Goal: Task Accomplishment & Management: Complete application form

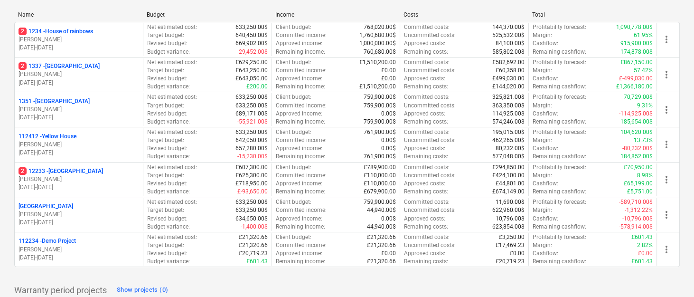
scroll to position [132, 0]
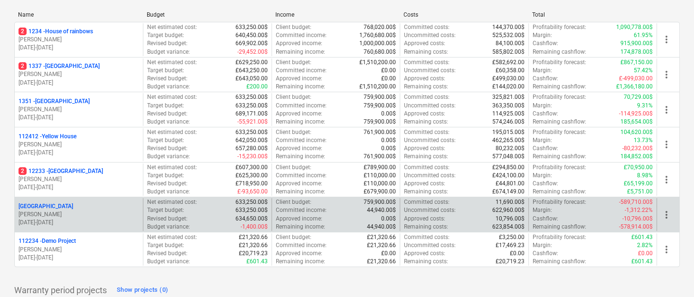
click at [57, 214] on p "[PERSON_NAME]" at bounding box center [79, 214] width 120 height 8
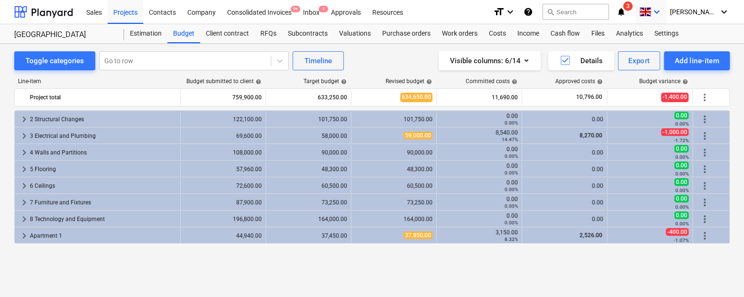
click at [663, 6] on div "keyboard_arrow_down" at bounding box center [651, 12] width 23 height 24
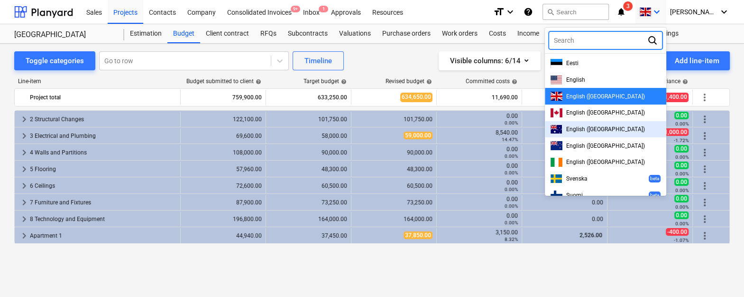
click at [599, 130] on span "English ([GEOGRAPHIC_DATA])" at bounding box center [605, 129] width 79 height 7
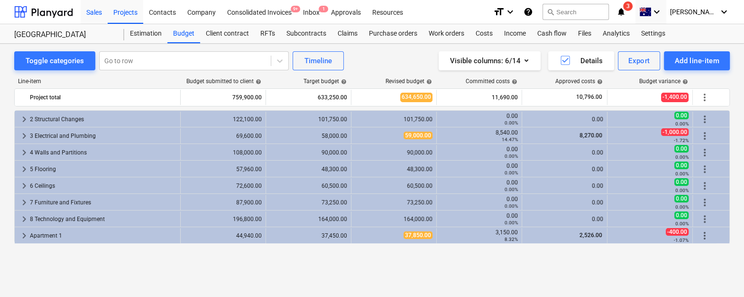
click at [99, 18] on div "Sales" at bounding box center [94, 12] width 27 height 24
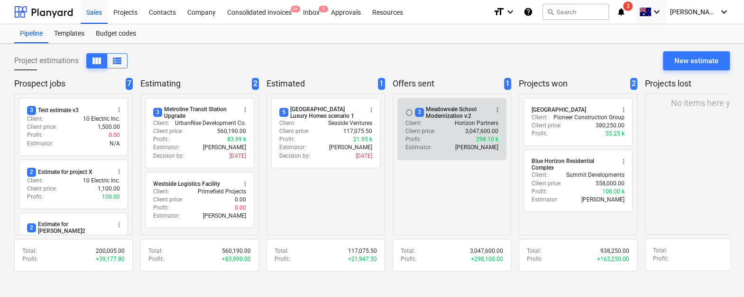
click at [427, 135] on div "Profit : 298.10 k" at bounding box center [452, 139] width 93 height 8
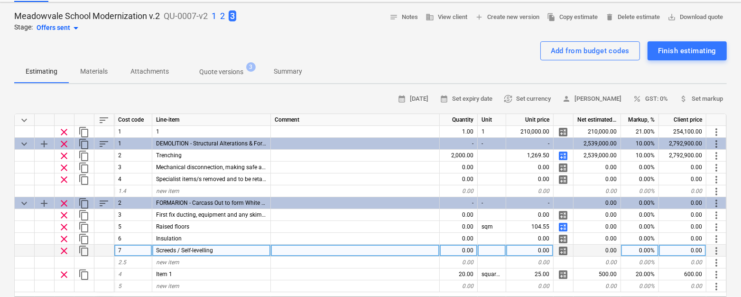
scroll to position [44, 0]
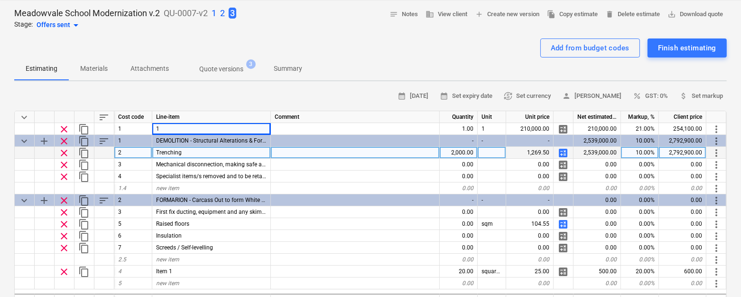
click at [168, 155] on div "Trenching" at bounding box center [211, 153] width 119 height 12
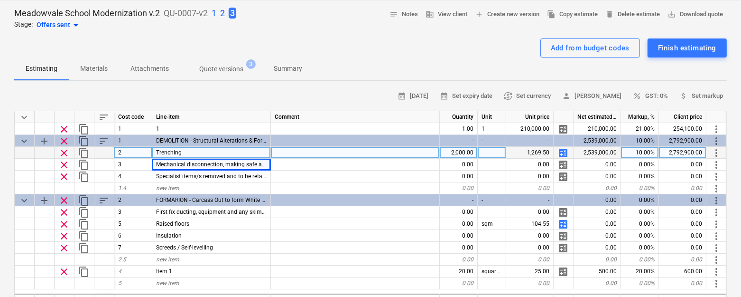
click at [168, 155] on div "Trenching" at bounding box center [211, 153] width 119 height 12
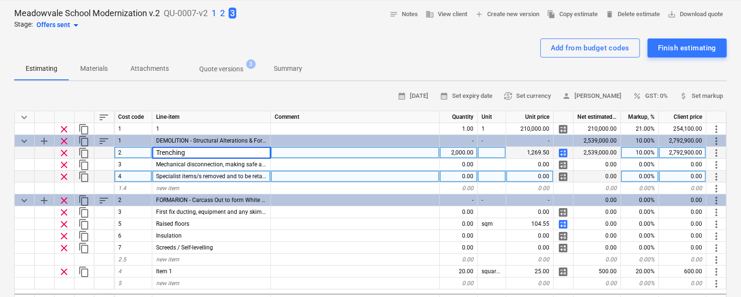
click at [316, 170] on div at bounding box center [355, 176] width 169 height 12
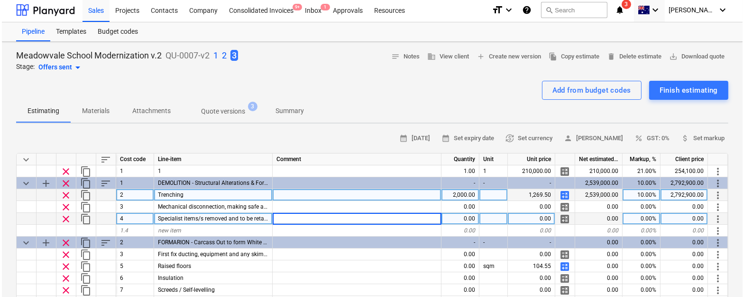
scroll to position [0, 0]
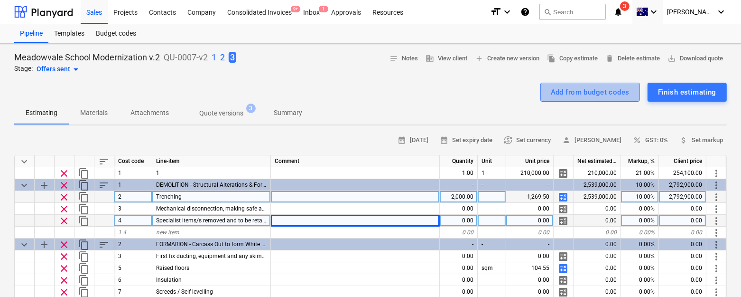
click at [562, 94] on div "Add from budget codes" at bounding box center [590, 92] width 79 height 12
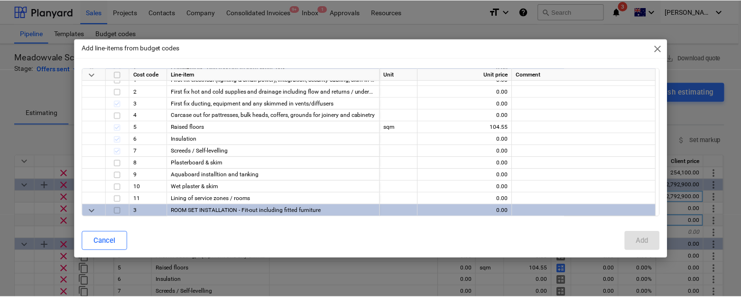
scroll to position [135, 0]
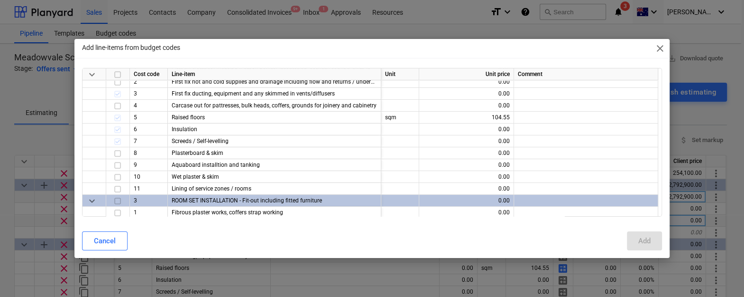
click at [659, 49] on span "close" at bounding box center [660, 48] width 11 height 11
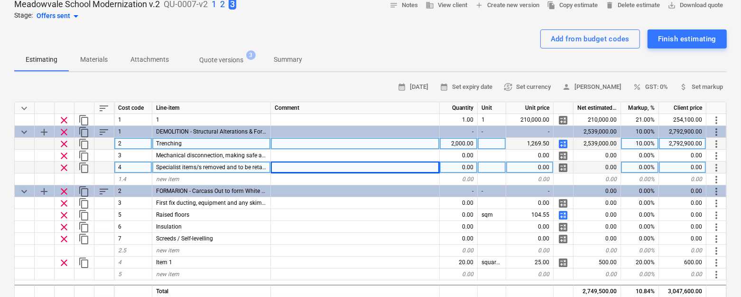
scroll to position [55, 0]
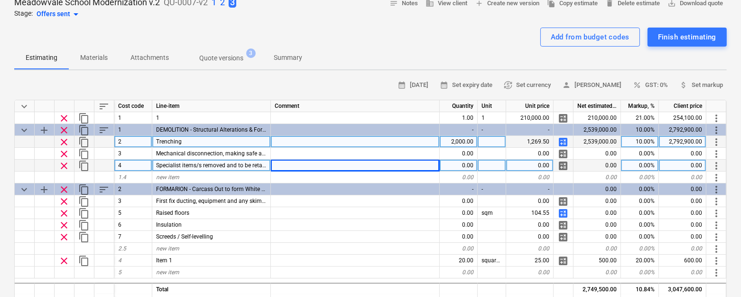
click at [562, 139] on span "calculate" at bounding box center [562, 141] width 11 height 11
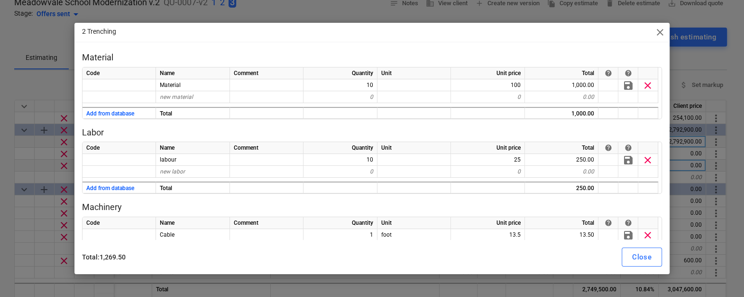
click at [659, 33] on span "close" at bounding box center [660, 32] width 11 height 11
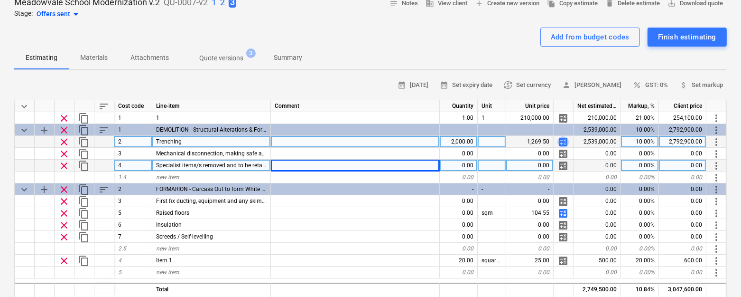
click at [563, 141] on span "calculate" at bounding box center [562, 141] width 11 height 11
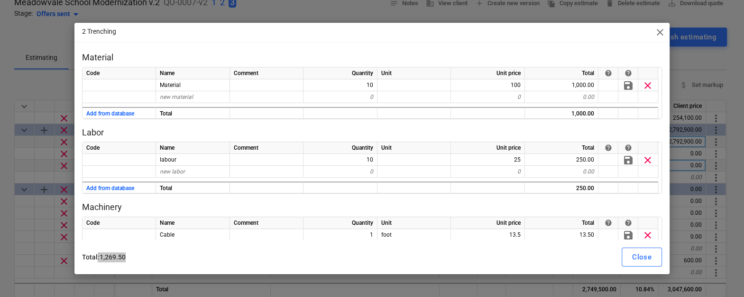
drag, startPoint x: 125, startPoint y: 257, endPoint x: 97, endPoint y: 257, distance: 27.5
click at [97, 257] on p "Total : 1,269.50" at bounding box center [226, 257] width 288 height 10
click at [105, 258] on p "Total : 1,269.50" at bounding box center [226, 257] width 288 height 10
click at [659, 35] on span "close" at bounding box center [660, 32] width 11 height 11
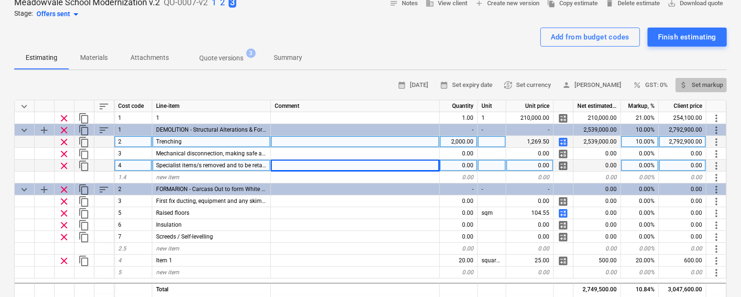
click at [693, 85] on span "attach_money Set markup" at bounding box center [701, 85] width 44 height 11
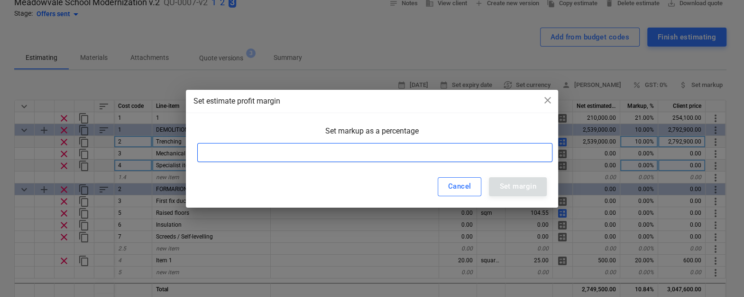
click at [465, 150] on input at bounding box center [374, 152] width 355 height 19
click at [397, 152] on input at bounding box center [374, 152] width 355 height 19
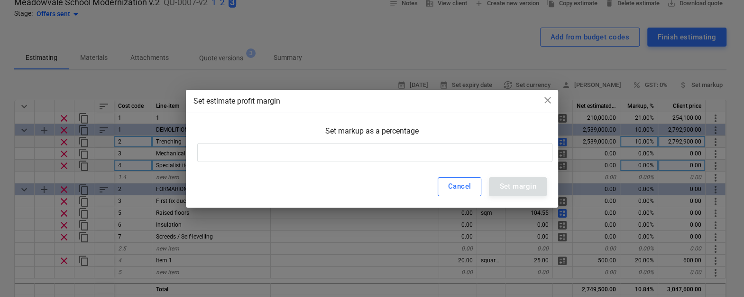
click at [280, 131] on div "Set markup as a percentage" at bounding box center [372, 134] width 350 height 17
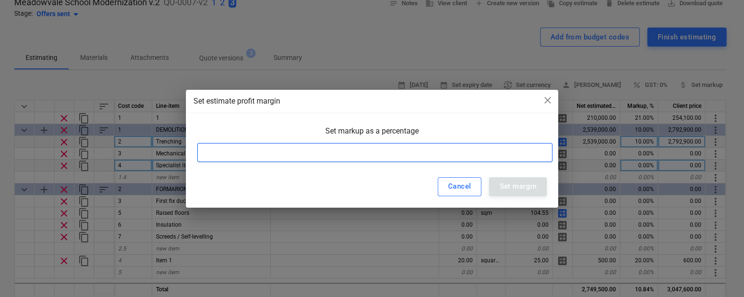
click at [265, 149] on input at bounding box center [374, 152] width 355 height 19
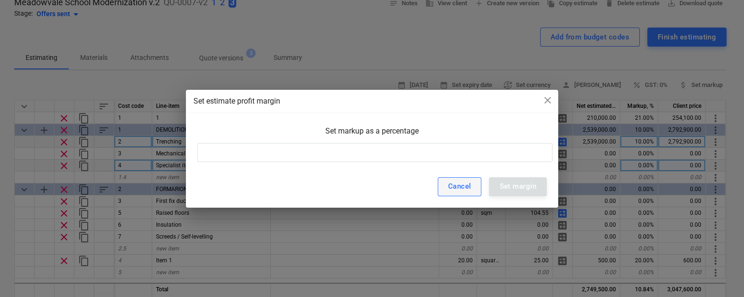
click at [459, 186] on div "Cancel" at bounding box center [459, 186] width 23 height 12
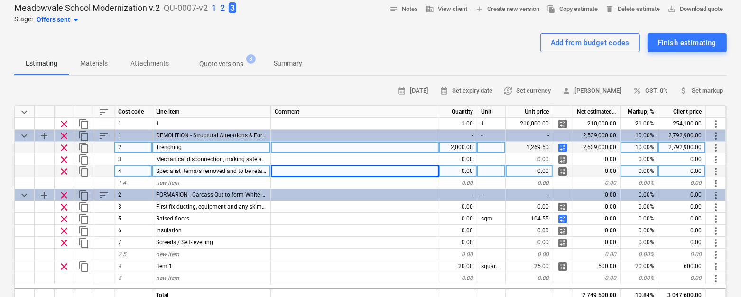
scroll to position [37, 0]
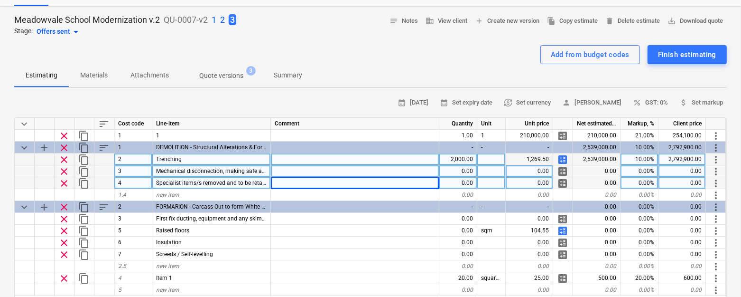
click at [634, 165] on div "0.00%" at bounding box center [640, 171] width 38 height 12
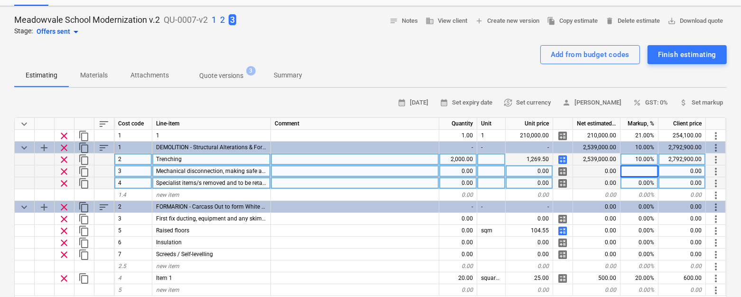
click at [639, 167] on input at bounding box center [639, 170] width 37 height 11
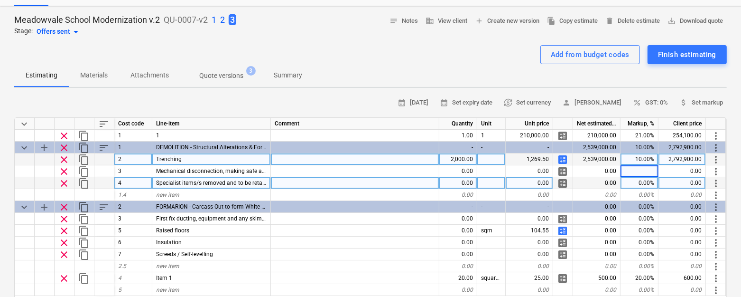
click at [454, 65] on div "Estimating Materials Attachments Quote versions 3 Summary" at bounding box center [370, 75] width 713 height 23
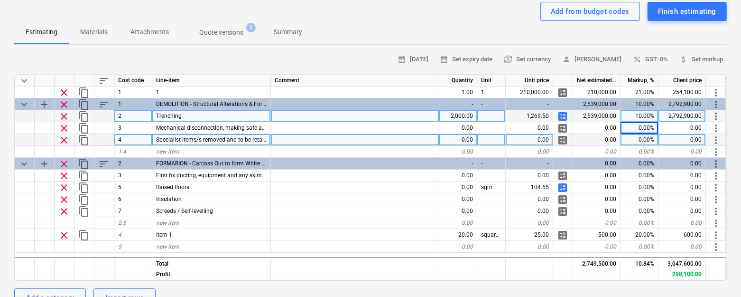
scroll to position [81, 0]
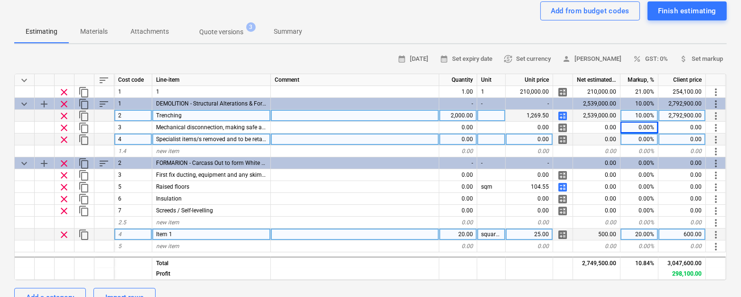
click at [57, 231] on div "clear" at bounding box center [65, 234] width 20 height 12
click at [62, 233] on span "clear" at bounding box center [63, 234] width 11 height 11
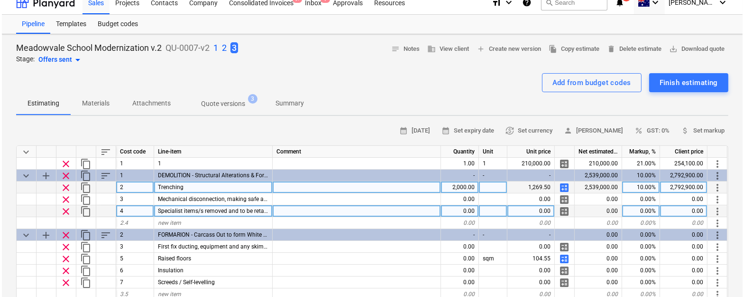
scroll to position [7, 0]
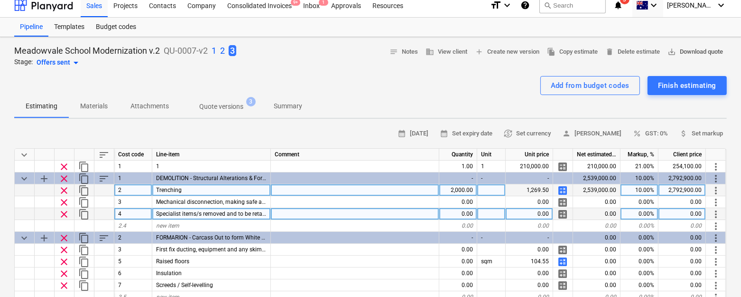
click at [677, 51] on span "save_alt Download quote" at bounding box center [695, 51] width 56 height 11
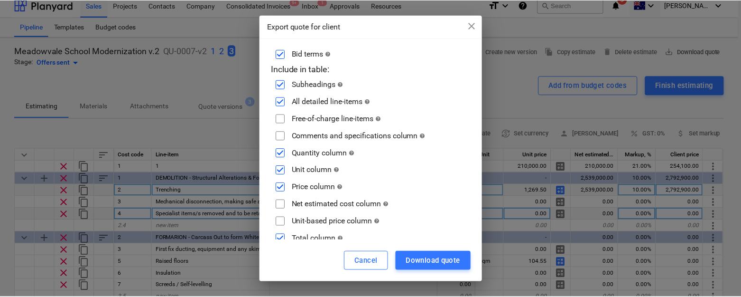
scroll to position [75, 0]
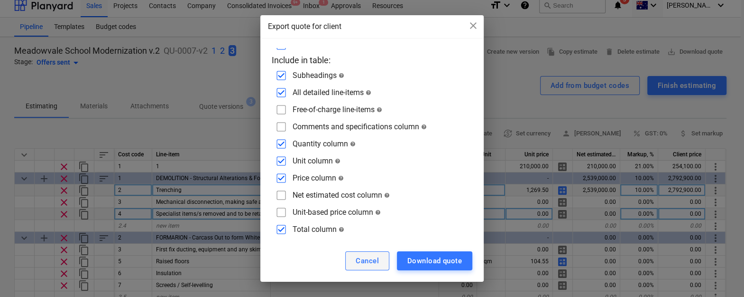
click at [360, 258] on div "Cancel" at bounding box center [367, 260] width 23 height 12
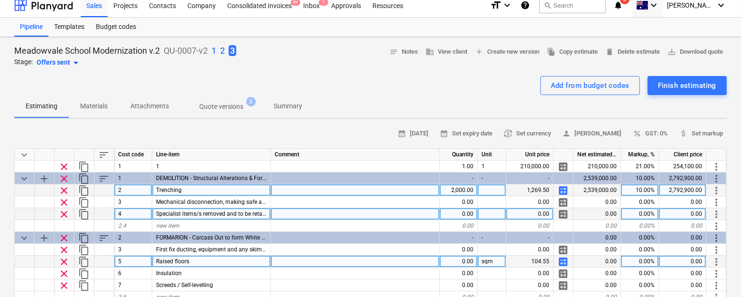
click at [359, 258] on div at bounding box center [355, 261] width 169 height 12
click at [364, 64] on div "Meadowvale School Modernization v.2 QU-0007-v2 1 2 3 Stage: Offers sent arrow_d…" at bounding box center [370, 57] width 713 height 24
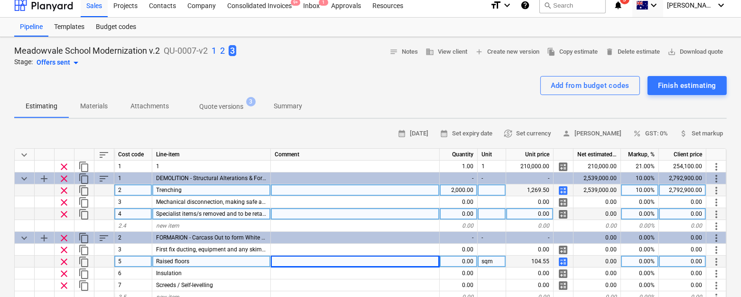
click at [232, 51] on span "3" at bounding box center [233, 50] width 8 height 11
click at [224, 51] on p "2" at bounding box center [222, 50] width 5 height 11
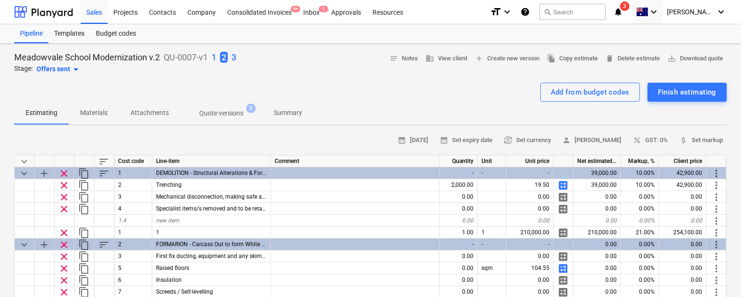
click at [213, 56] on p "1" at bounding box center [214, 57] width 5 height 11
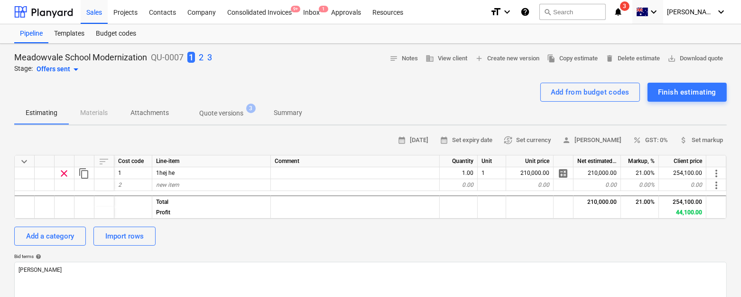
click at [207, 56] on p "3" at bounding box center [209, 57] width 5 height 11
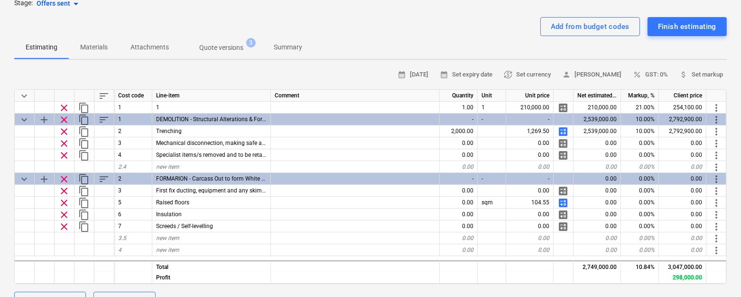
scroll to position [67, 0]
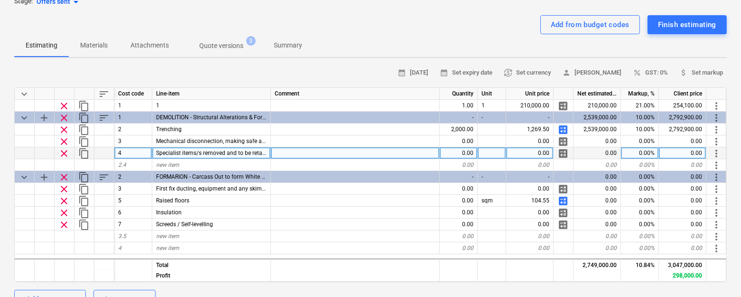
click at [297, 149] on div at bounding box center [355, 153] width 169 height 12
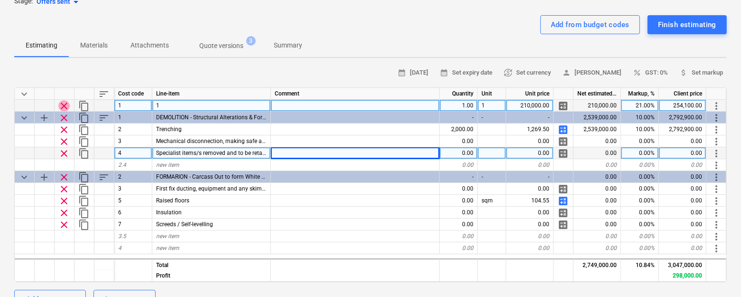
click at [61, 102] on span "clear" at bounding box center [63, 105] width 11 height 11
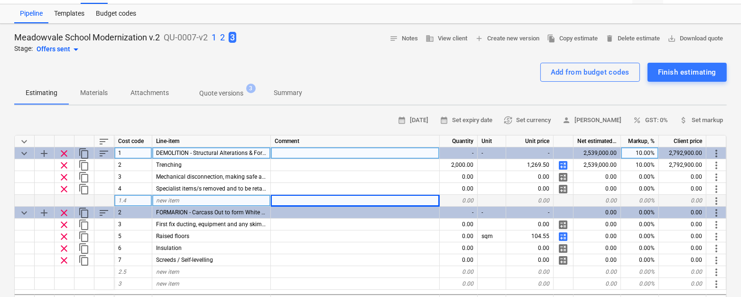
scroll to position [20, 0]
click at [659, 74] on div "Finish estimating" at bounding box center [687, 72] width 58 height 12
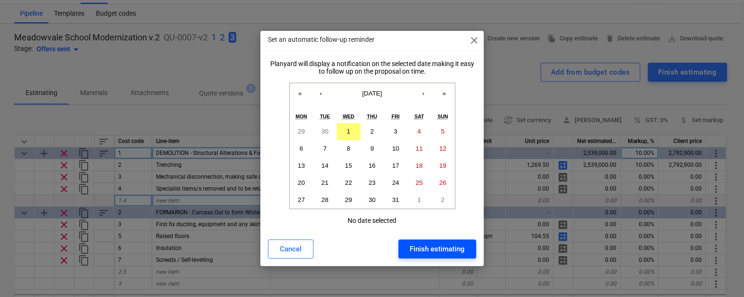
click at [409, 252] on button "Finish estimating" at bounding box center [438, 248] width 78 height 19
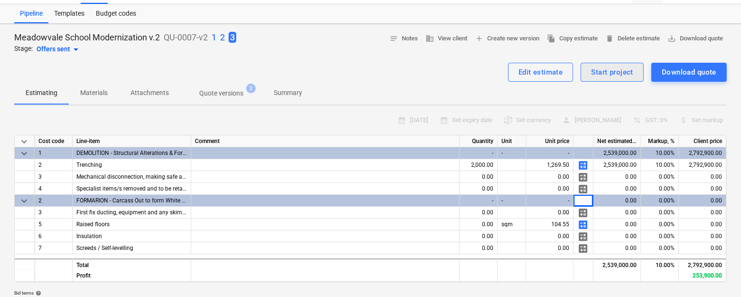
click at [600, 71] on div "Start project" at bounding box center [612, 72] width 42 height 12
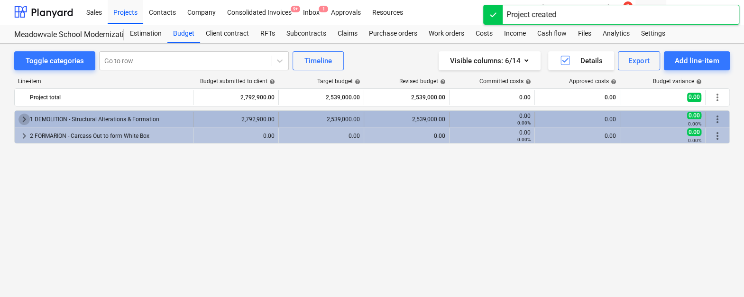
click at [25, 118] on span "keyboard_arrow_right" at bounding box center [24, 118] width 11 height 11
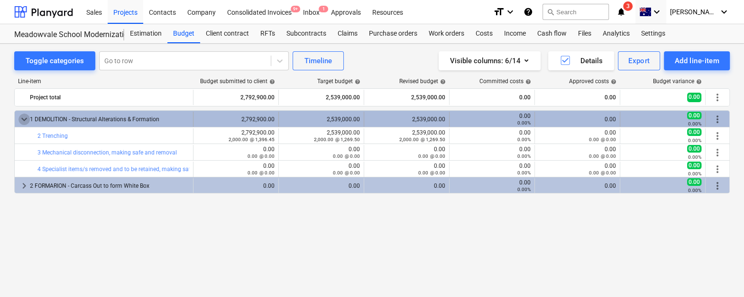
click at [21, 117] on span "keyboard_arrow_down" at bounding box center [24, 118] width 11 height 11
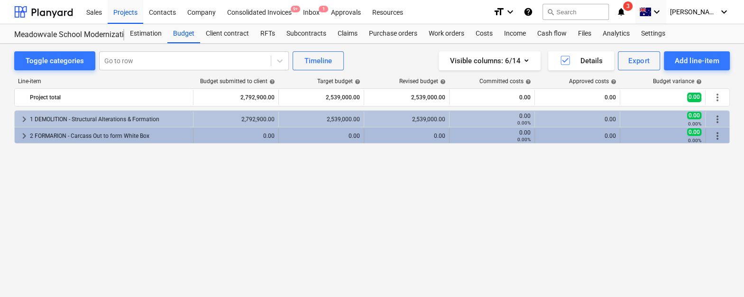
click at [21, 136] on span "keyboard_arrow_right" at bounding box center [24, 135] width 11 height 11
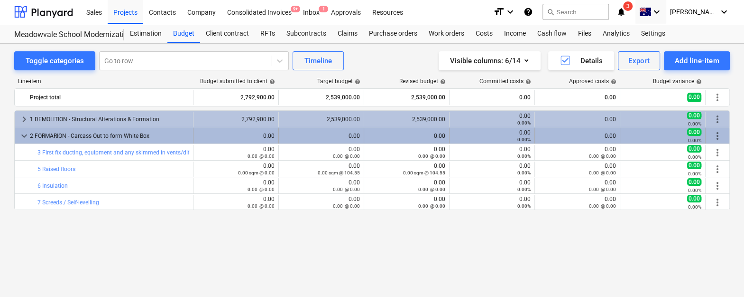
click at [23, 134] on span "keyboard_arrow_down" at bounding box center [24, 135] width 11 height 11
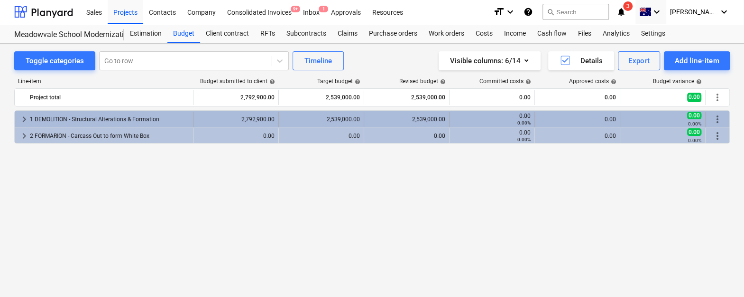
click at [19, 117] on span "keyboard_arrow_right" at bounding box center [24, 118] width 11 height 11
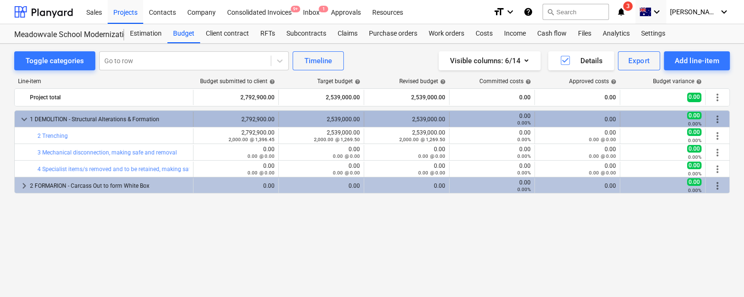
click at [21, 117] on span "keyboard_arrow_down" at bounding box center [24, 118] width 11 height 11
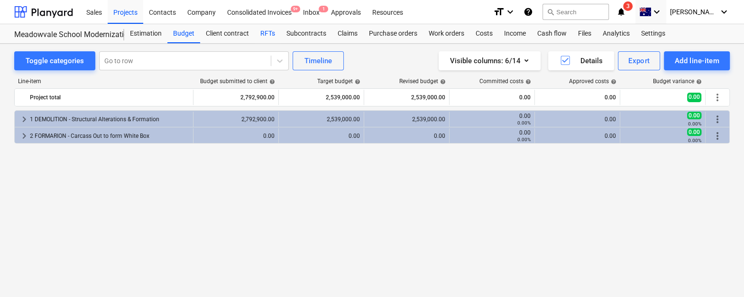
click at [269, 36] on div "RFTs" at bounding box center [268, 33] width 26 height 19
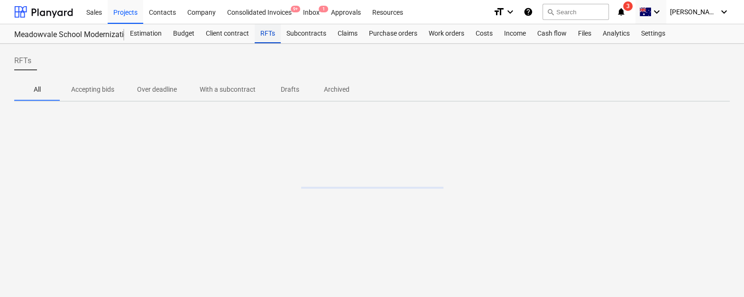
click at [269, 36] on div "RFTs" at bounding box center [268, 33] width 26 height 19
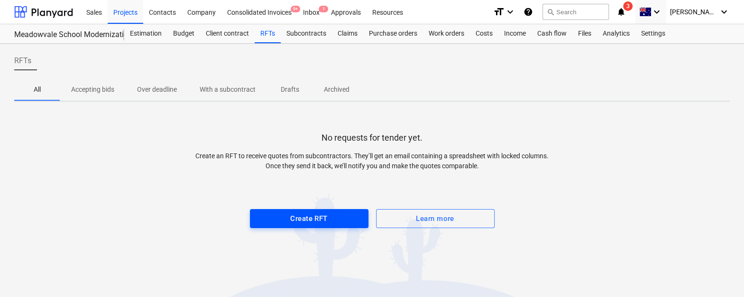
click at [303, 217] on div "Create RFT" at bounding box center [308, 218] width 37 height 12
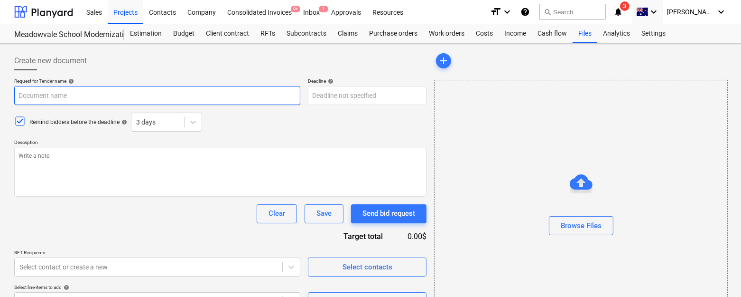
click at [235, 95] on input "text" at bounding box center [157, 95] width 286 height 19
click at [234, 95] on input "text" at bounding box center [157, 95] width 286 height 19
click at [213, 100] on input "text" at bounding box center [157, 95] width 286 height 19
click at [170, 97] on input "text" at bounding box center [157, 95] width 286 height 19
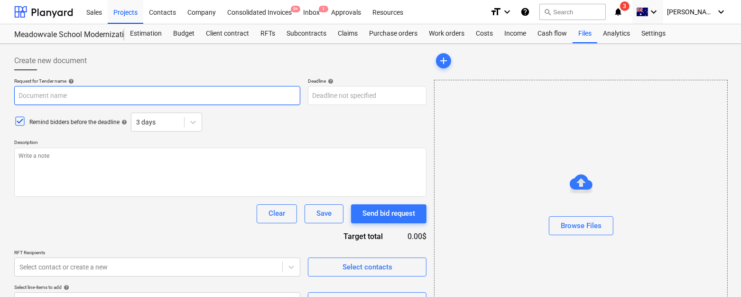
click at [170, 97] on input "text" at bounding box center [157, 95] width 286 height 19
type textarea "x"
type input "R"
type textarea "x"
type input "Rf"
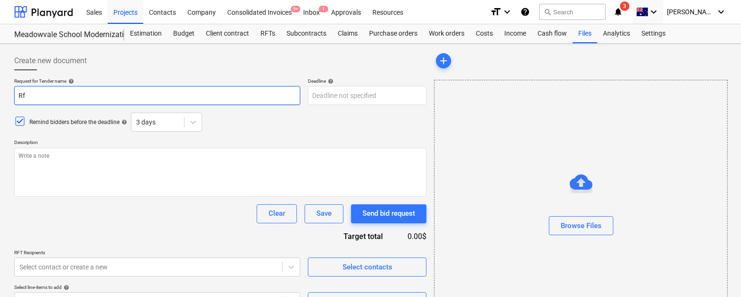
type textarea "x"
type input "Rft"
type textarea "x"
type input "Rft"
type textarea "x"
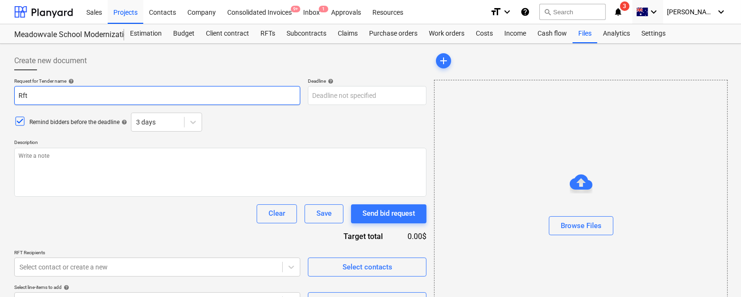
type input "Rft f"
type textarea "x"
type input "Rft for"
type textarea "x"
type input "Rft for"
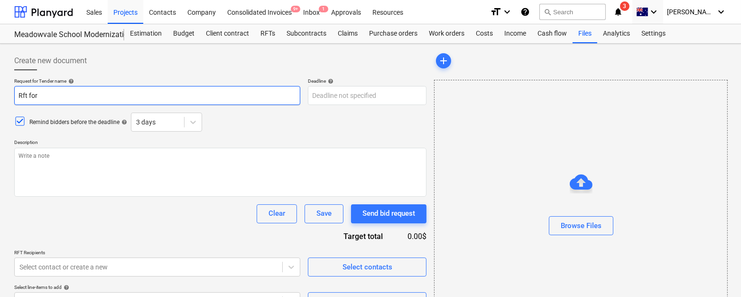
type textarea "x"
type input "Rft for m"
type textarea "x"
type input "Rft for ma"
type textarea "x"
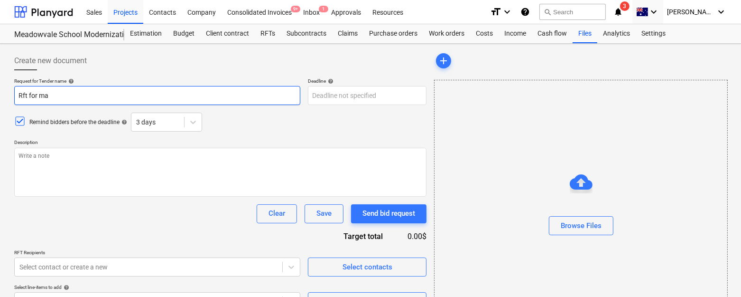
type input "Rft for mat"
type textarea "x"
type input "Rft for mate"
type textarea "x"
type input "Rft for mater"
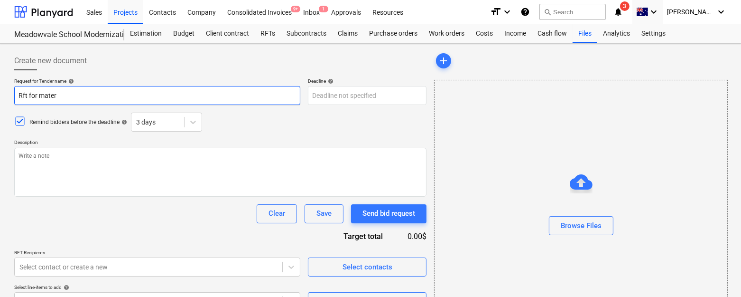
type textarea "x"
type input "Rft for materi"
type textarea "x"
type input "Rft for materia"
type textarea "x"
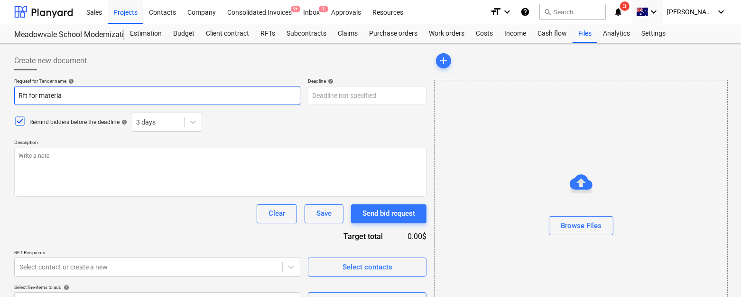
type input "Rft for material"
type textarea "x"
type input "Rft for materials"
type textarea "x"
type input "Rft for materials"
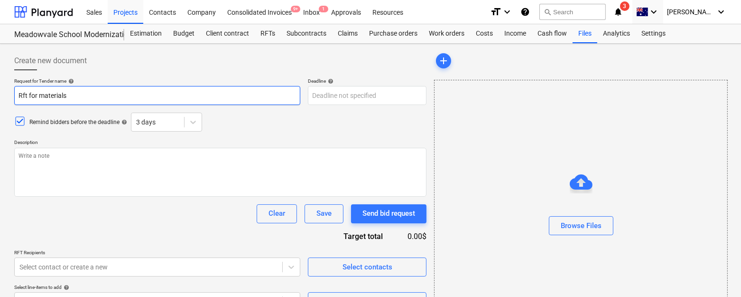
type textarea "x"
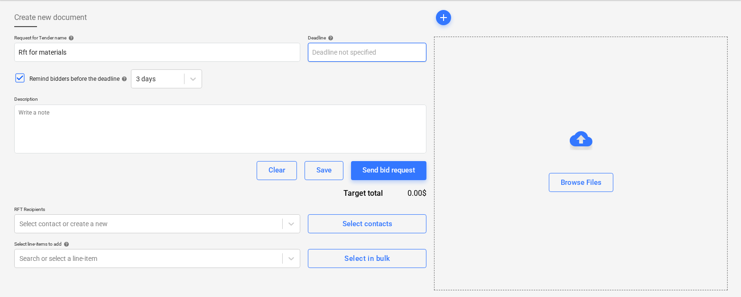
type input "Rft for materials"
click at [323, 50] on input "text" at bounding box center [367, 52] width 119 height 19
click at [336, 50] on input "text" at bounding box center [367, 52] width 119 height 19
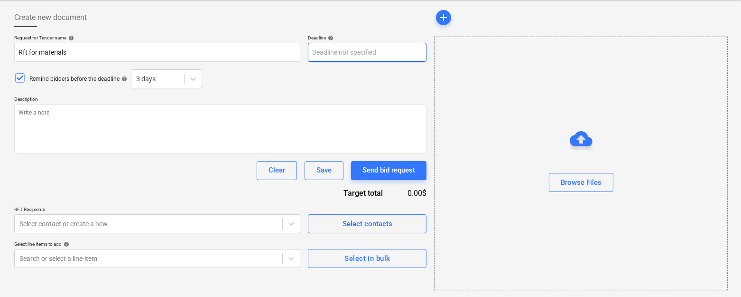
click at [312, 54] on input "text" at bounding box center [367, 52] width 119 height 19
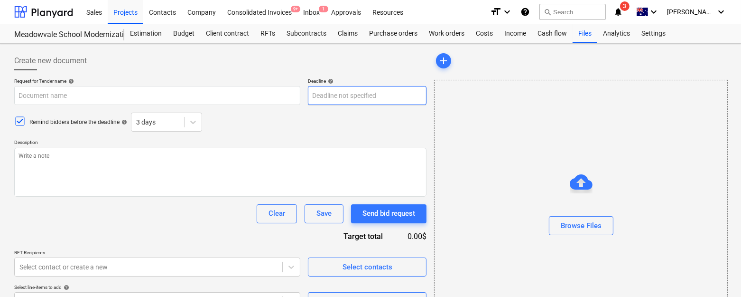
click at [338, 91] on input "text" at bounding box center [367, 95] width 119 height 19
click at [335, 93] on input "text" at bounding box center [367, 95] width 119 height 19
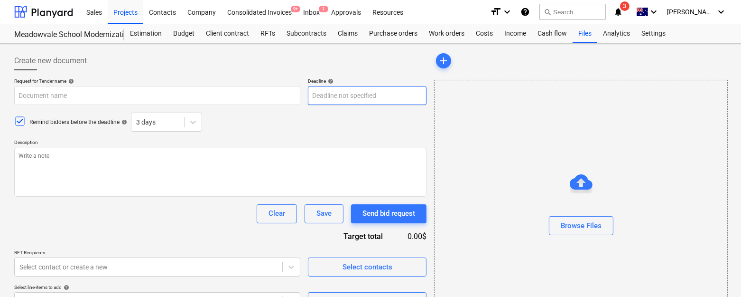
click at [335, 93] on input "text" at bounding box center [367, 95] width 119 height 19
click at [331, 78] on span "help" at bounding box center [330, 81] width 8 height 6
click at [327, 96] on input "text" at bounding box center [367, 95] width 119 height 19
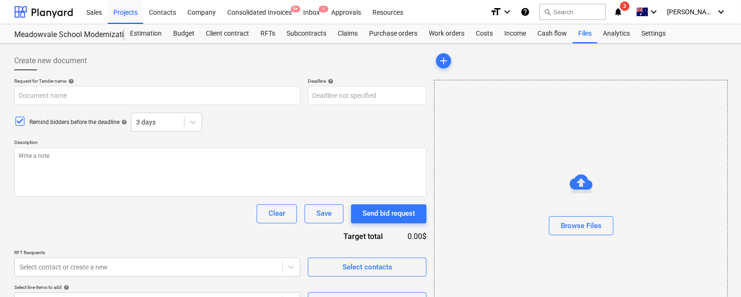
click at [153, 139] on p "Description" at bounding box center [220, 143] width 412 height 8
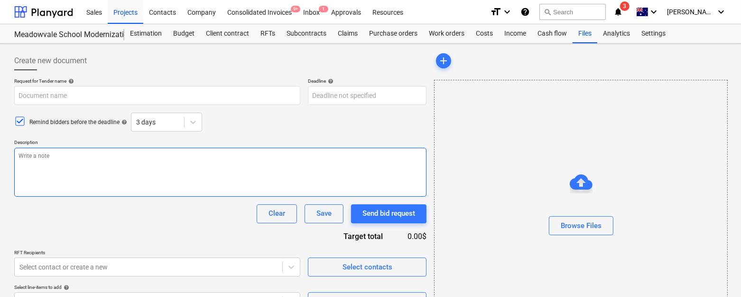
click at [135, 165] on textarea at bounding box center [220, 172] width 412 height 49
click at [135, 165] on textarea "To enrich screen reader interactions, please activate Accessibility in Grammarl…" at bounding box center [220, 172] width 412 height 49
type textarea "x"
type textarea "sdfsdf"
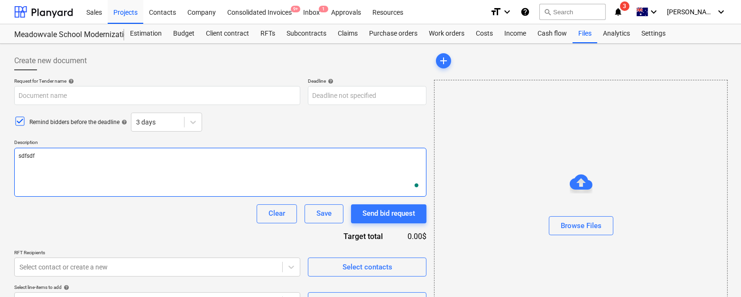
click at [135, 165] on textarea "sdfsdf" at bounding box center [220, 172] width 412 height 49
type textarea "x"
type textarea "a"
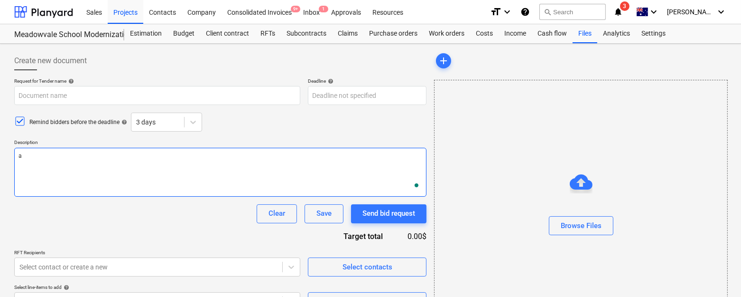
type textarea "x"
click at [154, 185] on textarea "To enrich screen reader interactions, please activate Accessibility in Grammarl…" at bounding box center [220, 172] width 412 height 49
click at [132, 165] on textarea "To enrich screen reader interactions, please activate Accessibility in Grammarl…" at bounding box center [220, 172] width 412 height 49
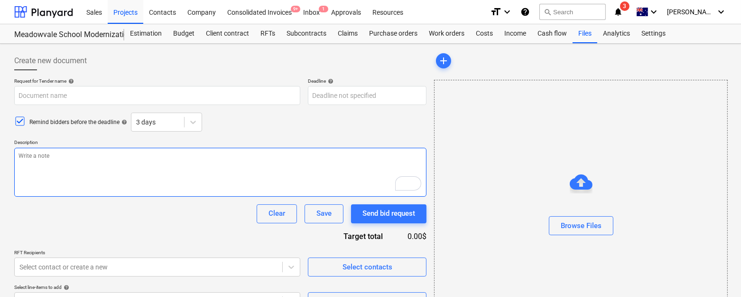
click at [132, 165] on textarea "To enrich screen reader interactions, please activate Accessibility in Grammarl…" at bounding box center [220, 172] width 412 height 49
type textarea "ads"
type textarea "x"
type textarea "adsf"
type textarea "x"
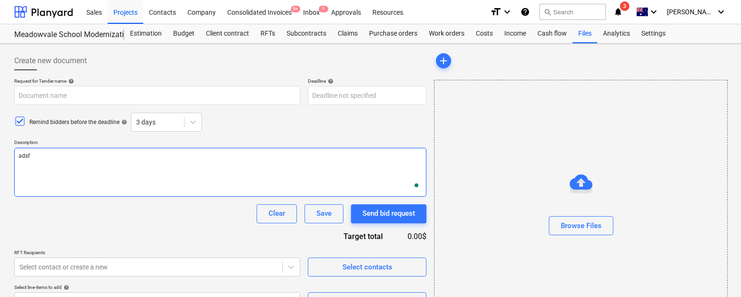
type textarea "ads"
type textarea "x"
type textarea "ad"
type textarea "x"
type textarea "a"
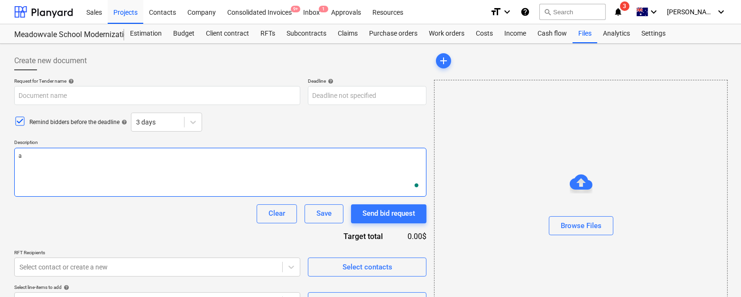
type textarea "x"
type textarea "A"
type textarea "x"
type textarea "AS"
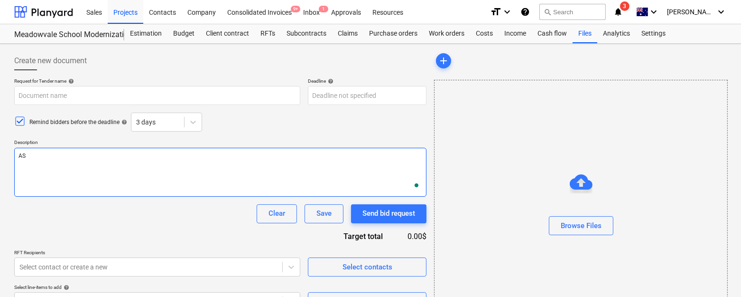
type textarea "x"
type textarea "ASd"
type textarea "x"
type textarea "ASds"
type textarea "x"
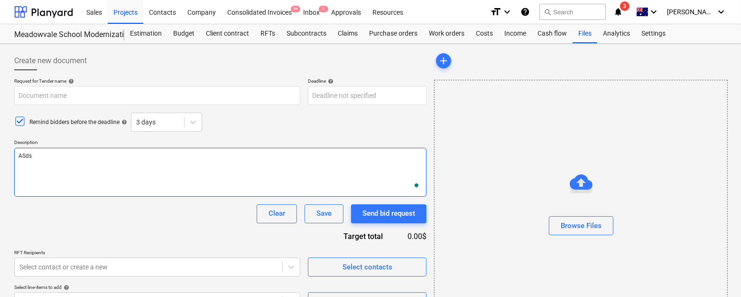
type textarea "ASdsf"
type textarea "x"
type textarea "ASdsfsk"
type textarea "x"
type textarea "ASdsfskl"
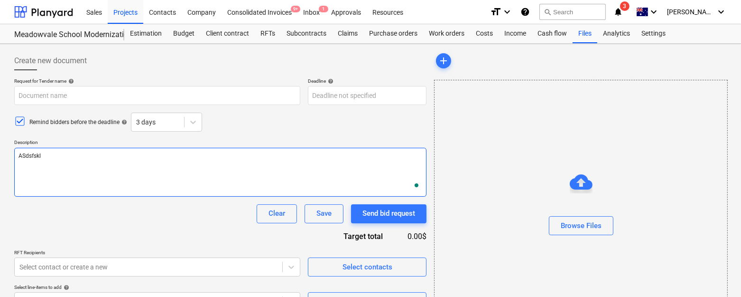
type textarea "x"
type textarea "ASdsfsklfj"
type textarea "x"
type textarea "ASdsfsklfjöl"
type textarea "x"
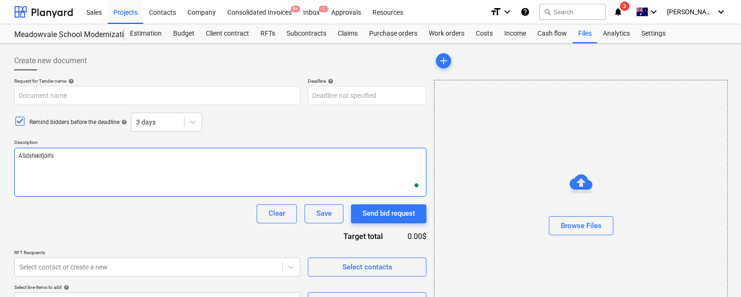
type textarea "ASdsfsklfjölfsk"
type textarea "x"
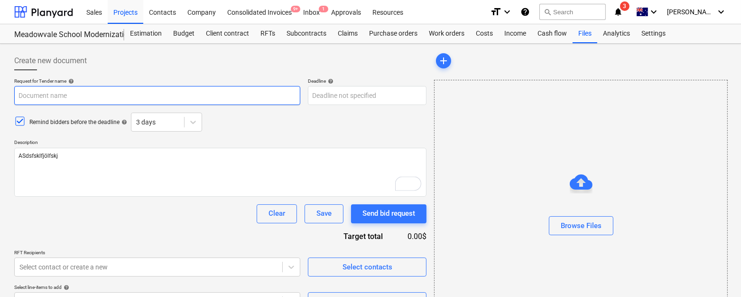
type textarea "ASdsfsklfjölfskj"
click at [48, 88] on input "text" at bounding box center [157, 95] width 286 height 19
click at [48, 93] on input "text" at bounding box center [157, 95] width 286 height 19
type textarea "x"
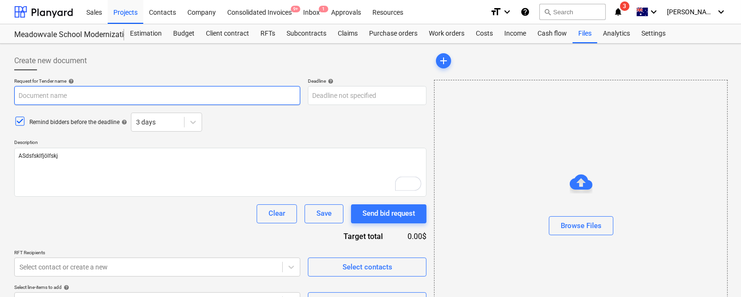
type input "D"
type textarea "x"
type input "R"
type textarea "x"
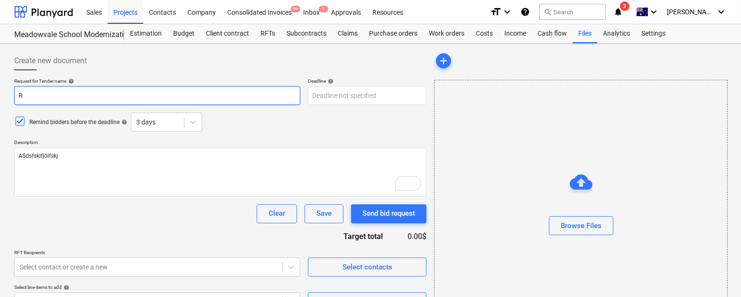
type input "RF"
type textarea "x"
type input "RFT"
type textarea "x"
type input "RFT"
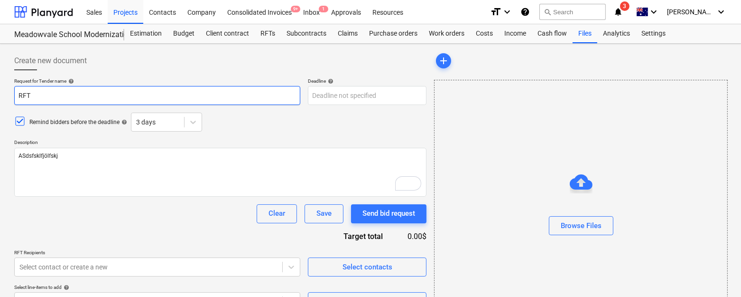
type textarea "x"
type input "RFT f"
type textarea "x"
type input "RFT fo"
type textarea "x"
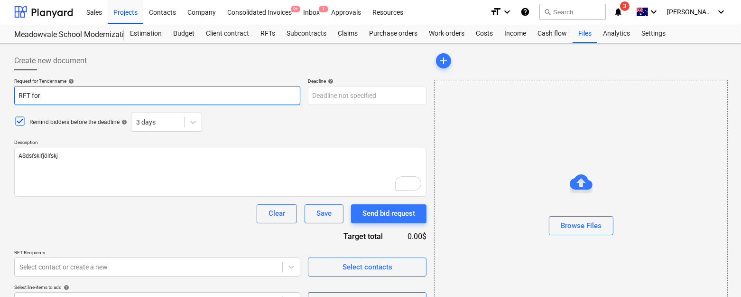
type input "RFT for m"
type textarea "x"
type input "RFT for mar"
type textarea "x"
type input "RFT for mart"
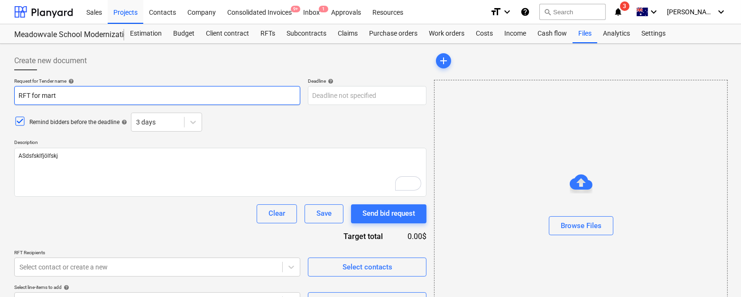
type textarea "x"
type input "RFT for marte"
type textarea "x"
type input "RFT for marter"
type textarea "x"
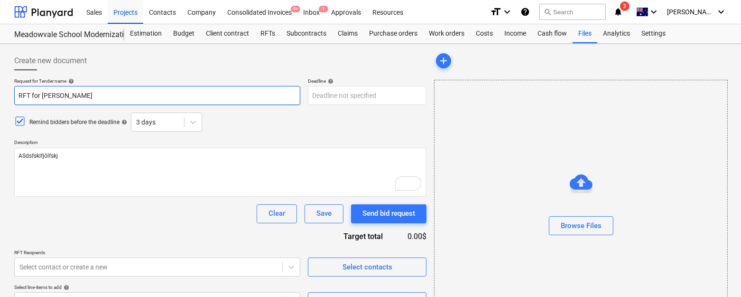
type input "RFT for marteri"
type textarea "x"
type input "RFT for marteria"
type textarea "x"
type input "RFT for marterial"
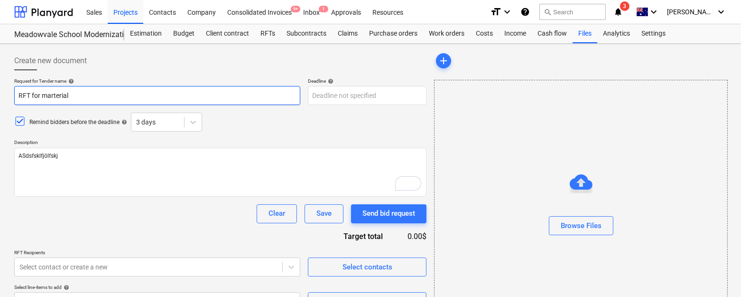
type textarea "x"
type input "RFT for marterials"
type textarea "x"
type input "RFT for marterials"
type textarea "x"
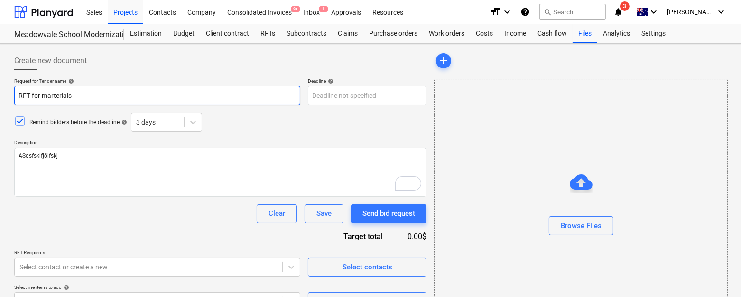
type input "RFT for marterials"
type textarea "x"
type input "RFT for marterial"
type textarea "x"
type input "RFT for marteria"
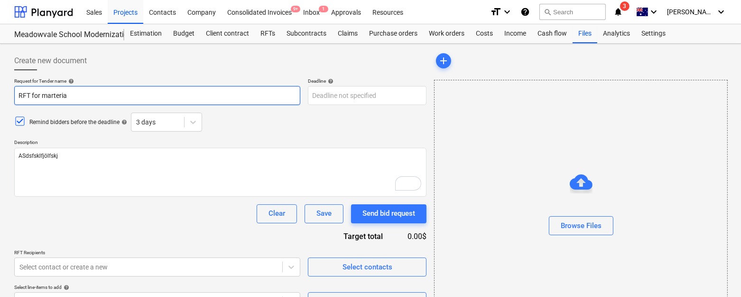
type textarea "x"
type input "RFT for marteri"
type textarea "x"
type input "RFT for marter"
type textarea "x"
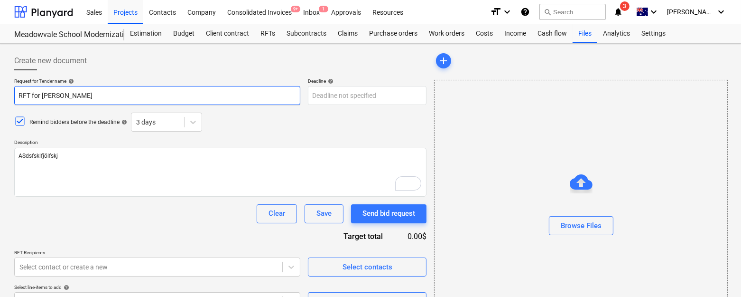
type input "RFT for marte"
type textarea "x"
type input "RFT for mart"
type textarea "x"
type input "RFT for mar"
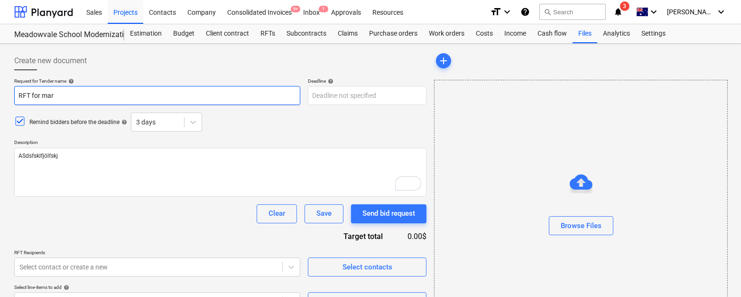
type textarea "x"
type input "RFT for ma"
type textarea "x"
type input "RFT for mat"
type textarea "x"
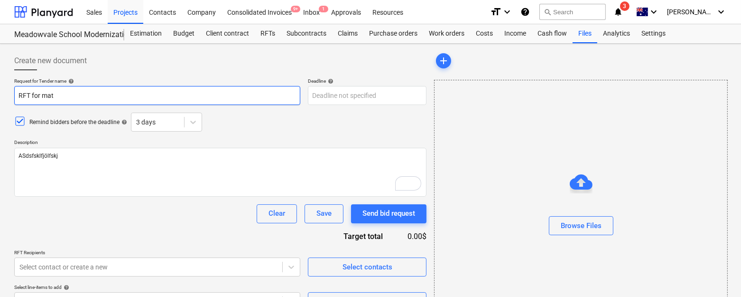
type input "RFT for mate"
type textarea "x"
type input "RFT for materi"
type textarea "x"
type input "RFT for materia"
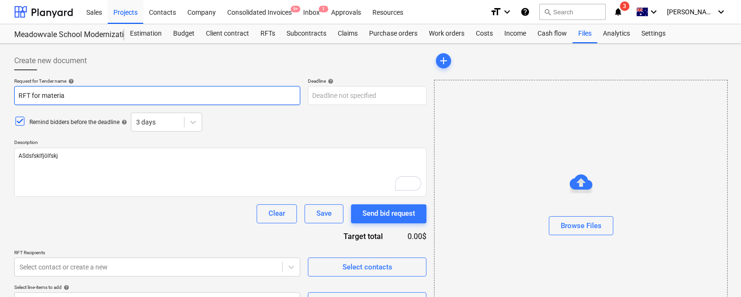
type textarea "x"
type input "RFT for material"
type textarea "x"
type input "RFT for materials"
type textarea "x"
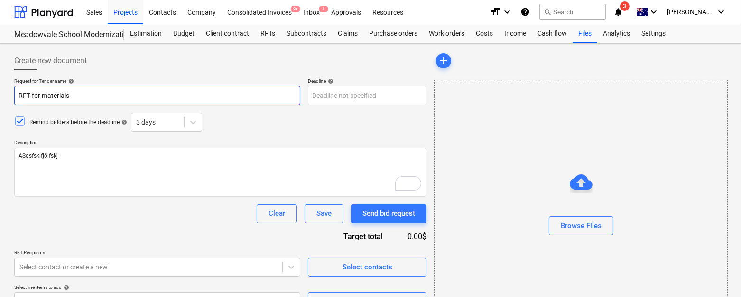
scroll to position [43, 0]
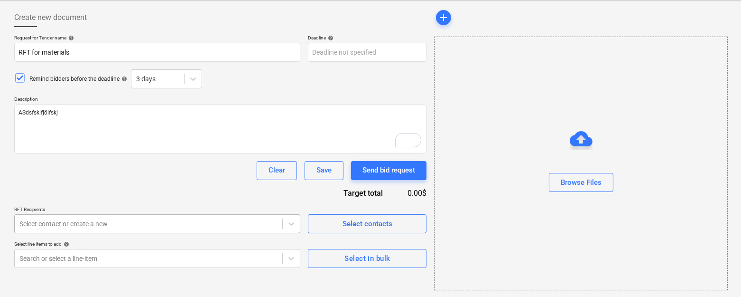
type input "RFT for materials"
click at [169, 224] on div at bounding box center [148, 223] width 258 height 9
click at [188, 219] on div at bounding box center [148, 223] width 258 height 9
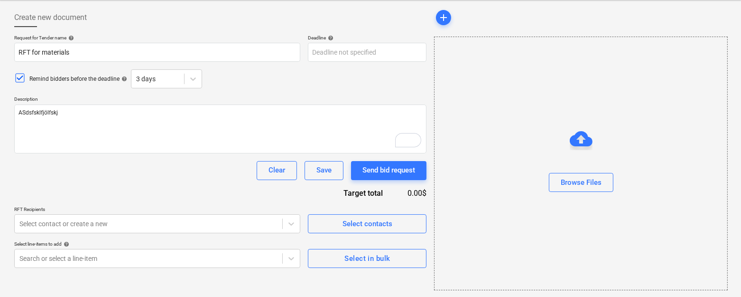
click at [262, 207] on p "RFT Recipients" at bounding box center [157, 210] width 286 height 8
click at [280, 212] on p "RFT Recipients" at bounding box center [157, 210] width 286 height 8
click at [284, 222] on body "Sales Projects Contacts Company Consolidated Invoices 9+ Inbox 1 Approvals Reso…" at bounding box center [370, 105] width 741 height 297
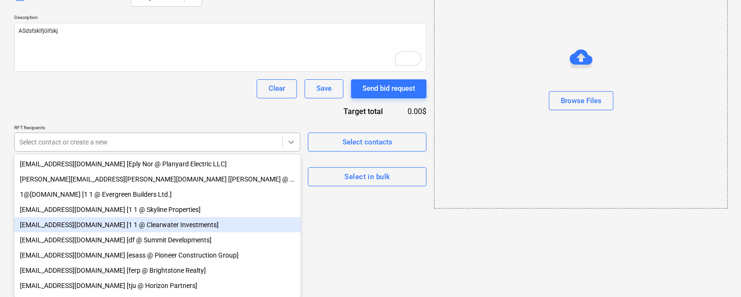
click at [284, 222] on div "test@test.com [1 1 @ Clearwater Investments]" at bounding box center [157, 224] width 287 height 15
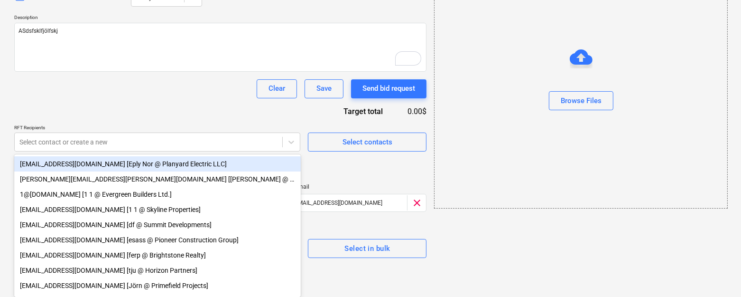
click at [179, 98] on div "Request for Tender name help RFT for materials Deadline help Press the down arr…" at bounding box center [220, 105] width 412 height 305
click at [189, 167] on div "no-reply@planyard.com [Eply Nor @ Planyard Electric LLC]" at bounding box center [157, 163] width 287 height 15
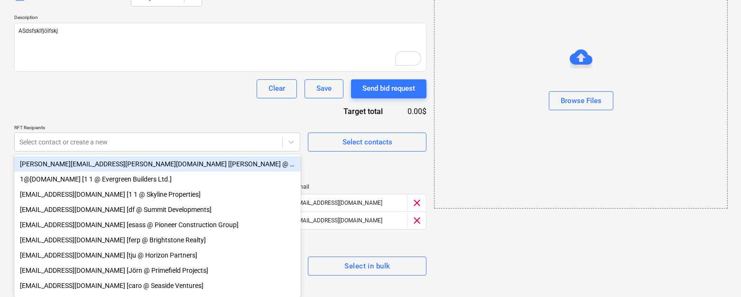
click at [189, 167] on div "carl+johnny@planyard.com [Steven Johnson @ 10 Electric Inc.]" at bounding box center [157, 163] width 287 height 15
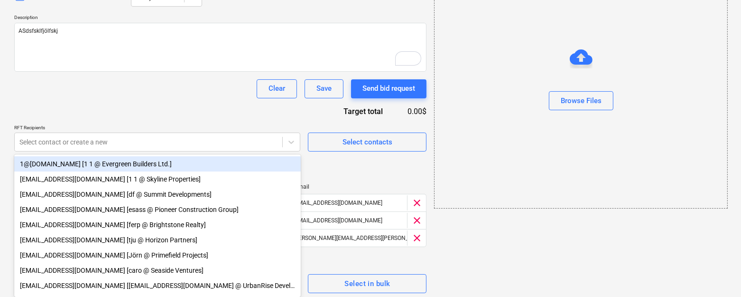
click at [165, 116] on div "Request for Tender name help RFT for materials Deadline help Press the down arr…" at bounding box center [220, 123] width 412 height 340
click at [302, 146] on div "RFT Recipients Select contact or create a new Select contacts" at bounding box center [220, 137] width 412 height 27
click at [287, 139] on icon at bounding box center [291, 141] width 9 height 9
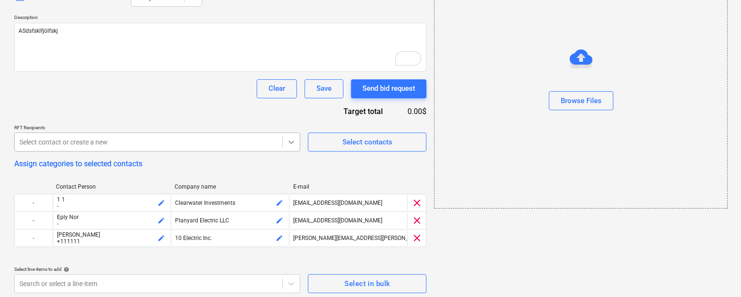
scroll to position [127, 0]
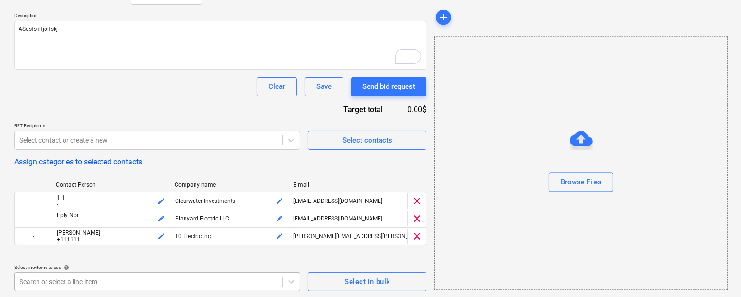
click at [248, 277] on div at bounding box center [148, 281] width 258 height 9
click at [274, 277] on div at bounding box center [148, 281] width 258 height 9
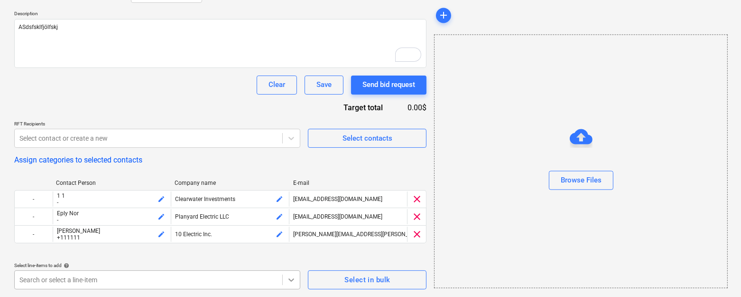
click at [287, 168] on body "Sales Projects Contacts Company Consolidated Invoices 9+ Inbox 1 Approvals Reso…" at bounding box center [370, 19] width 741 height 297
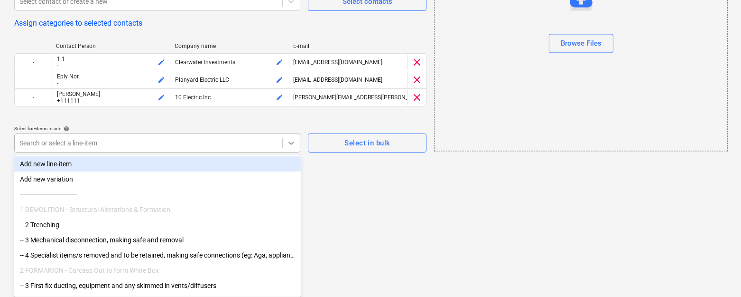
click at [287, 278] on div "2 FORMARION - Carcass Out to form White Box" at bounding box center [157, 269] width 287 height 15
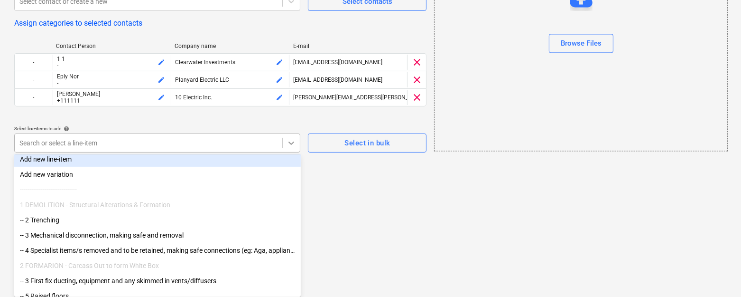
scroll to position [0, 0]
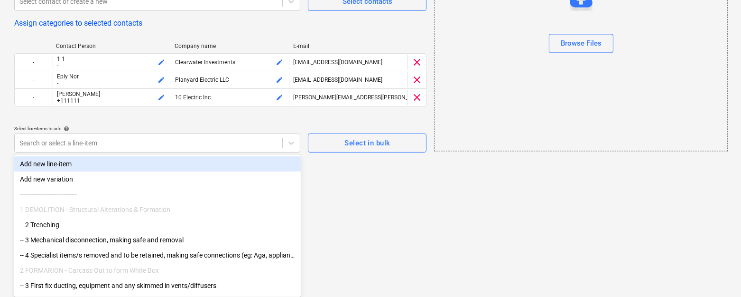
click at [57, 223] on div "-- 2 Trenching" at bounding box center [157, 224] width 287 height 15
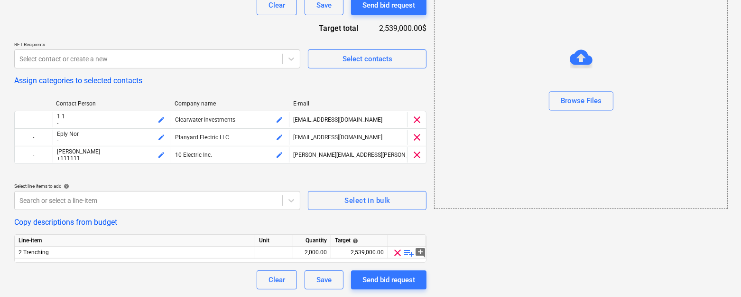
scroll to position [205, 0]
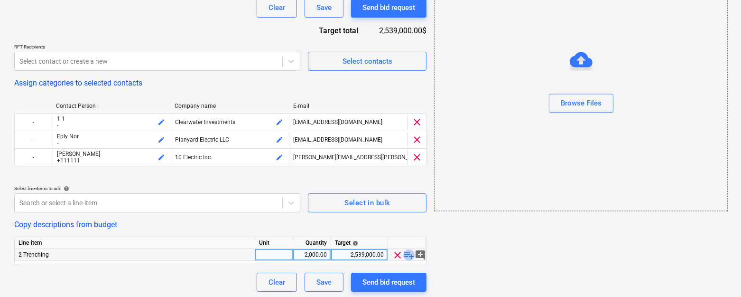
click at [406, 252] on span "playlist_add" at bounding box center [408, 254] width 11 height 11
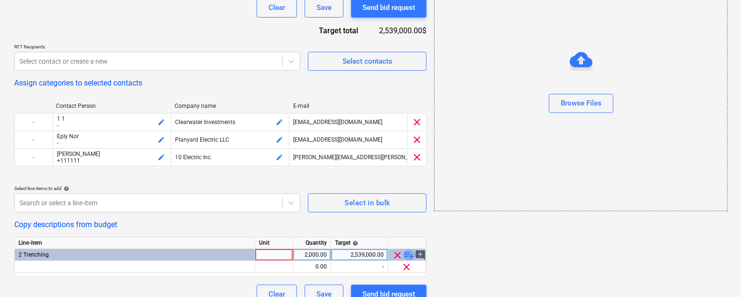
click at [406, 252] on span "playlist_add" at bounding box center [408, 254] width 11 height 11
type textarea "x"
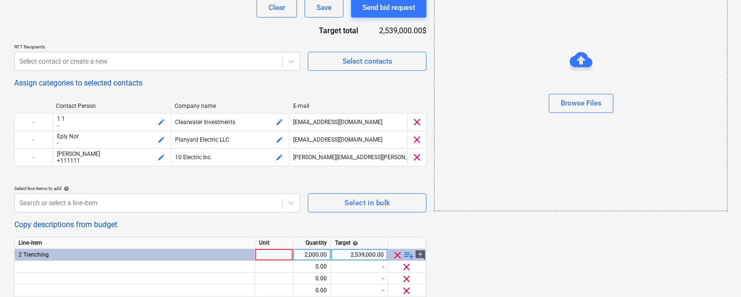
scroll to position [241, 0]
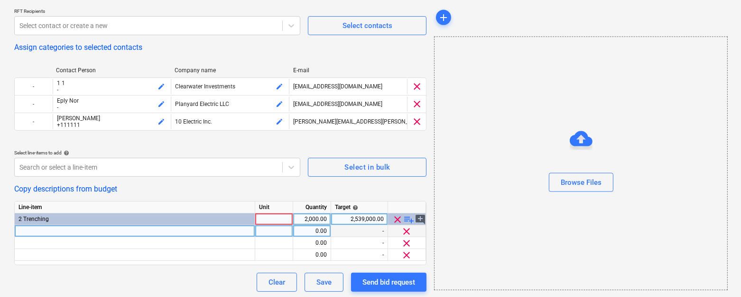
click at [151, 232] on div "Line-item Unit Quantity Target help 2 Trenching 2,000.00 2,539,000.00 clear pla…" at bounding box center [220, 233] width 412 height 64
click at [151, 232] on div at bounding box center [135, 231] width 241 height 12
click at [151, 232] on input at bounding box center [135, 230] width 240 height 11
type input "Material 1"
type textarea "x"
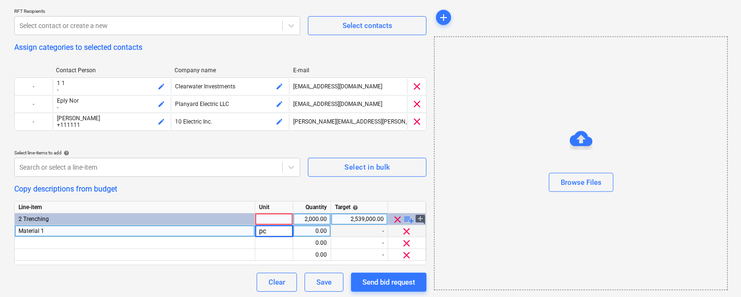
type input "pcs"
type textarea "x"
type input "100"
type textarea "x"
click at [363, 225] on div "-" at bounding box center [359, 231] width 57 height 12
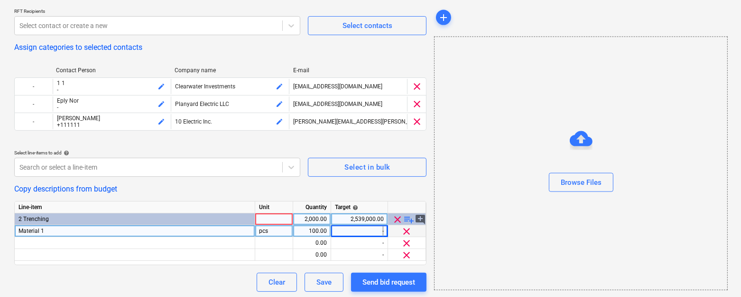
click at [362, 225] on div "-" at bounding box center [359, 231] width 57 height 12
click at [363, 226] on div "-" at bounding box center [359, 231] width 57 height 12
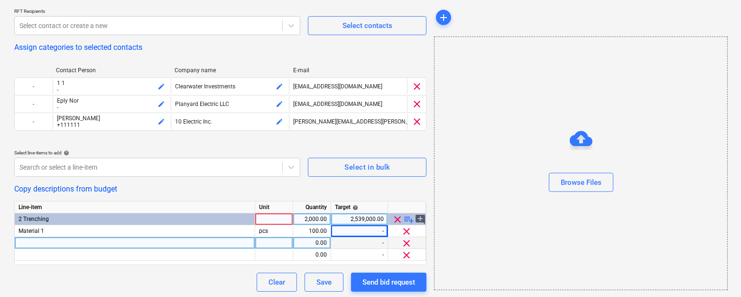
click at [216, 237] on div at bounding box center [135, 243] width 241 height 12
click at [216, 237] on input at bounding box center [135, 242] width 240 height 11
type input "Material 2"
type textarea "x"
type input "pcs"
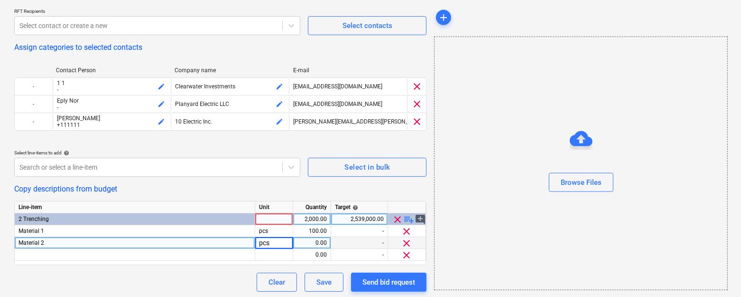
type textarea "x"
type input "1000"
type textarea "x"
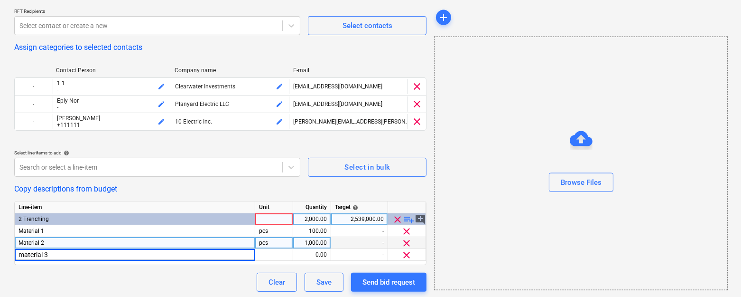
type input "material 3"
type textarea "x"
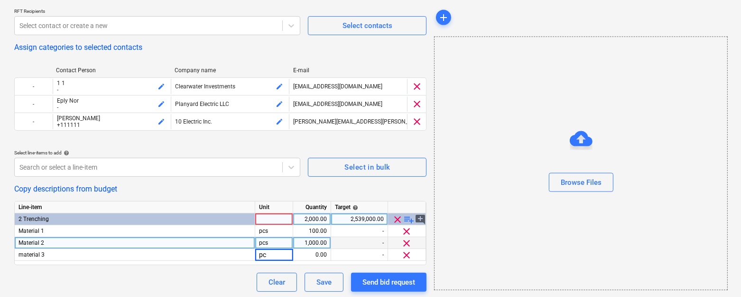
type input "pcs"
type textarea "x"
type input "1000"
type textarea "x"
click at [243, 186] on div "Copy descriptions from budget" at bounding box center [220, 188] width 412 height 9
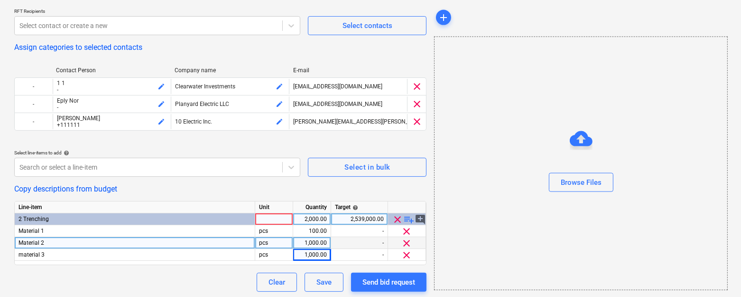
click at [279, 213] on div at bounding box center [274, 219] width 38 height 12
type input "pcs"
click at [280, 202] on div "Unit" at bounding box center [274, 207] width 38 height 12
click at [279, 187] on div "Copy descriptions from budget" at bounding box center [220, 188] width 412 height 9
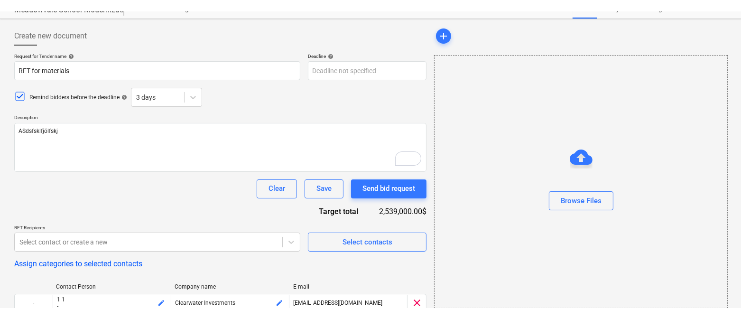
scroll to position [0, 0]
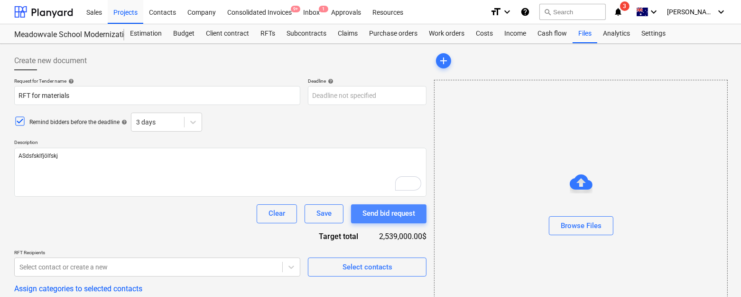
click at [379, 215] on div "Send bid request" at bounding box center [388, 213] width 53 height 12
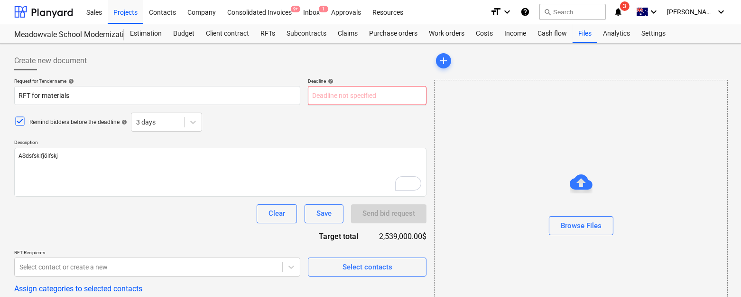
click at [348, 95] on input "text" at bounding box center [367, 95] width 119 height 19
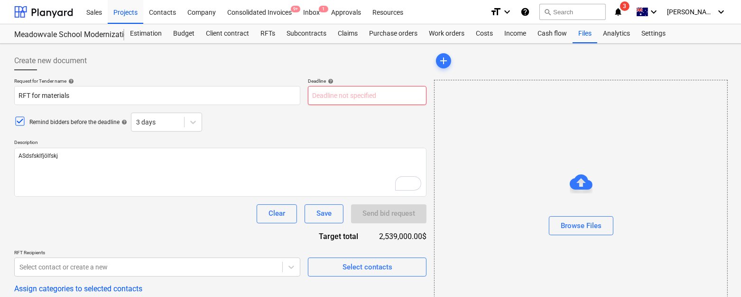
click at [348, 95] on input "text" at bounding box center [367, 95] width 119 height 19
click at [330, 82] on span "help" at bounding box center [330, 81] width 8 height 6
click at [316, 75] on div at bounding box center [220, 74] width 412 height 8
click at [318, 96] on input "text" at bounding box center [367, 95] width 119 height 19
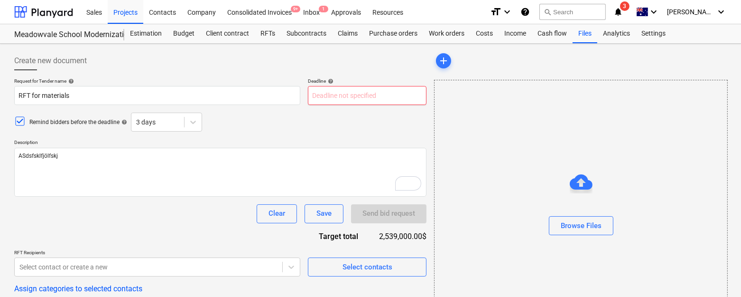
click at [318, 96] on input "text" at bounding box center [367, 95] width 119 height 19
click at [341, 73] on div at bounding box center [220, 74] width 412 height 8
click at [333, 91] on input "text" at bounding box center [367, 95] width 119 height 19
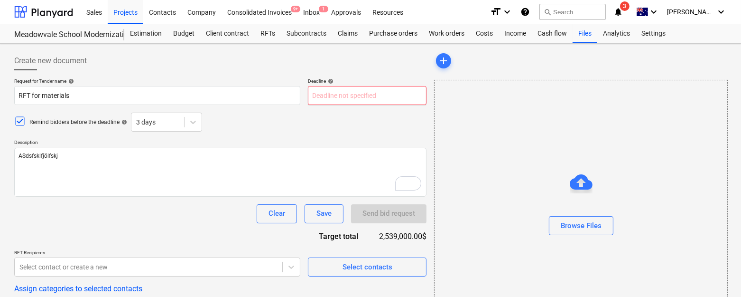
click at [333, 91] on input "text" at bounding box center [367, 95] width 119 height 19
click at [333, 94] on input "text" at bounding box center [367, 95] width 119 height 19
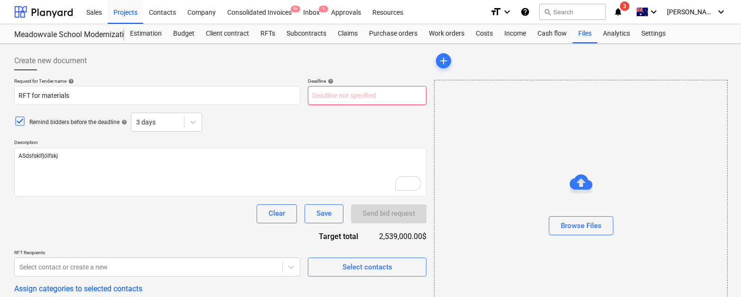
click at [333, 94] on input "text" at bounding box center [367, 95] width 119 height 19
type textarea "x"
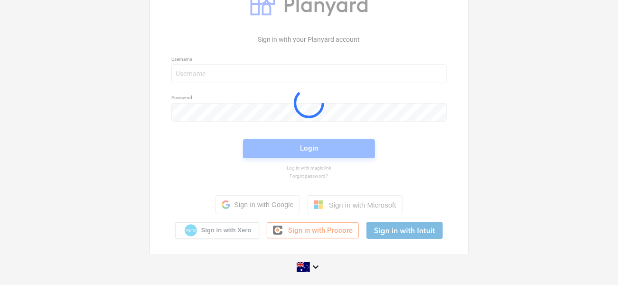
scroll to position [28, 0]
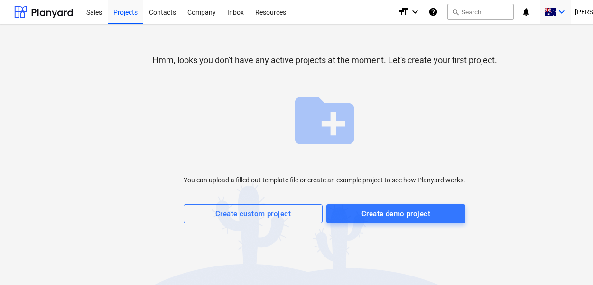
click at [567, 13] on icon "keyboard_arrow_down" at bounding box center [561, 11] width 11 height 11
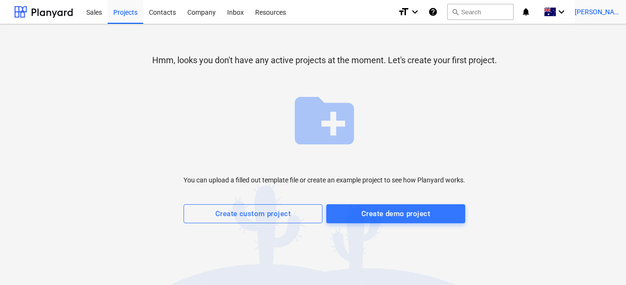
click at [593, 9] on span "[PERSON_NAME]" at bounding box center [598, 12] width 47 height 8
click at [593, 56] on div "Log out" at bounding box center [606, 52] width 57 height 15
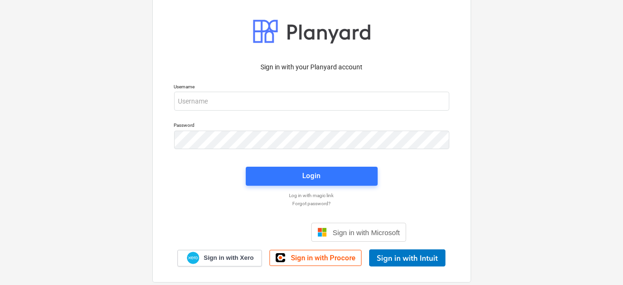
click at [260, 112] on div "Username" at bounding box center [311, 97] width 287 height 38
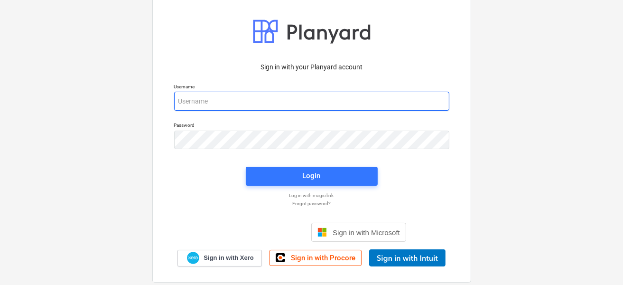
click at [260, 105] on input "email" at bounding box center [311, 101] width 275 height 19
type input "carl@planyard.com"
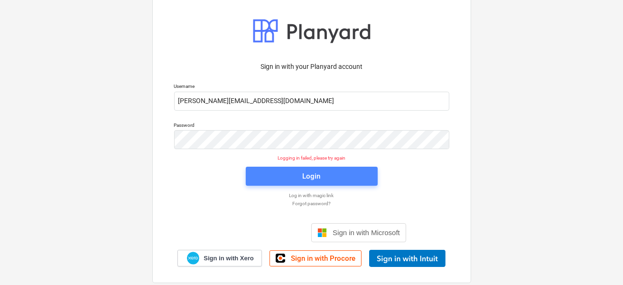
click at [287, 175] on span "Login" at bounding box center [311, 176] width 109 height 12
